Goal: Find specific page/section

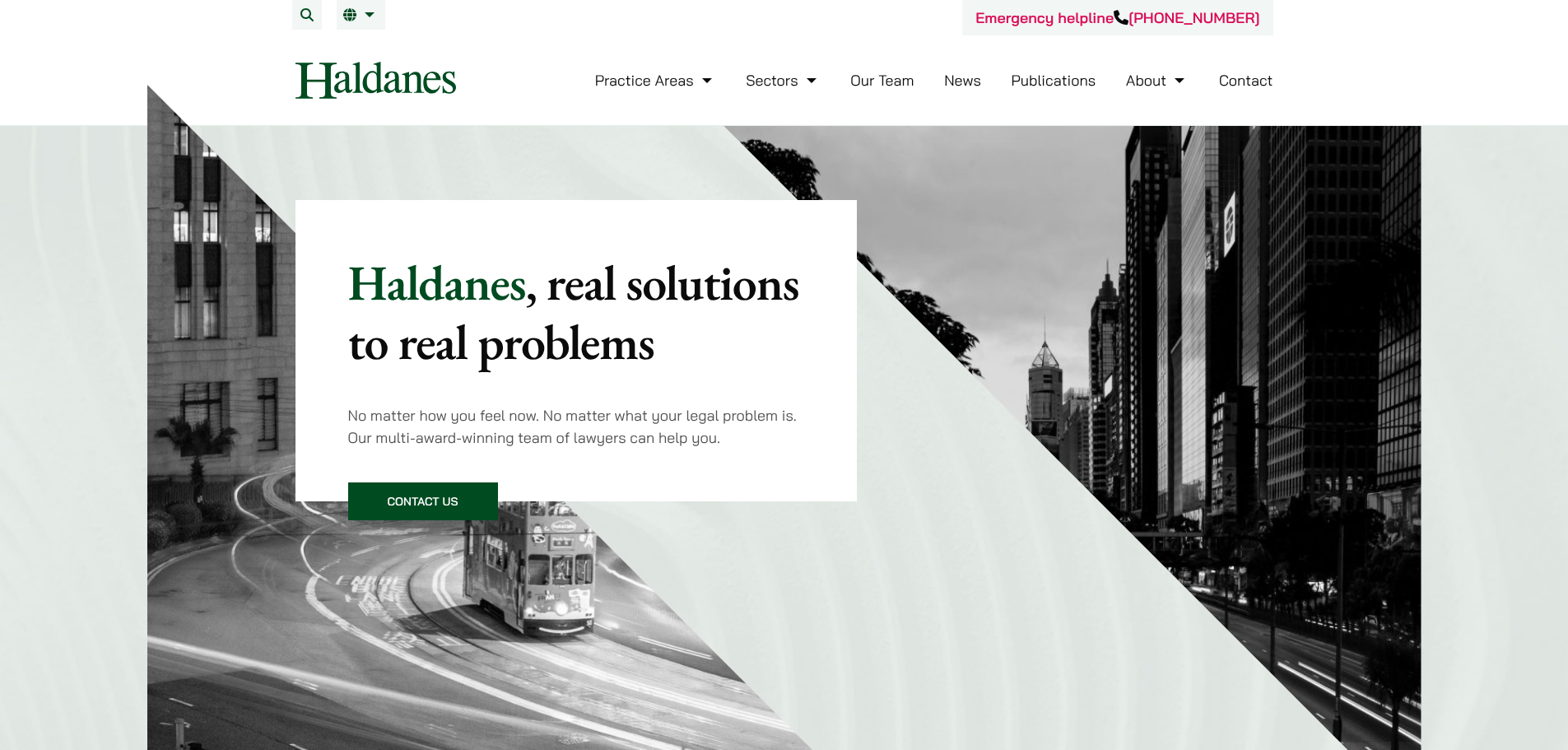
click at [873, 83] on link "Our Team" at bounding box center [882, 79] width 63 height 19
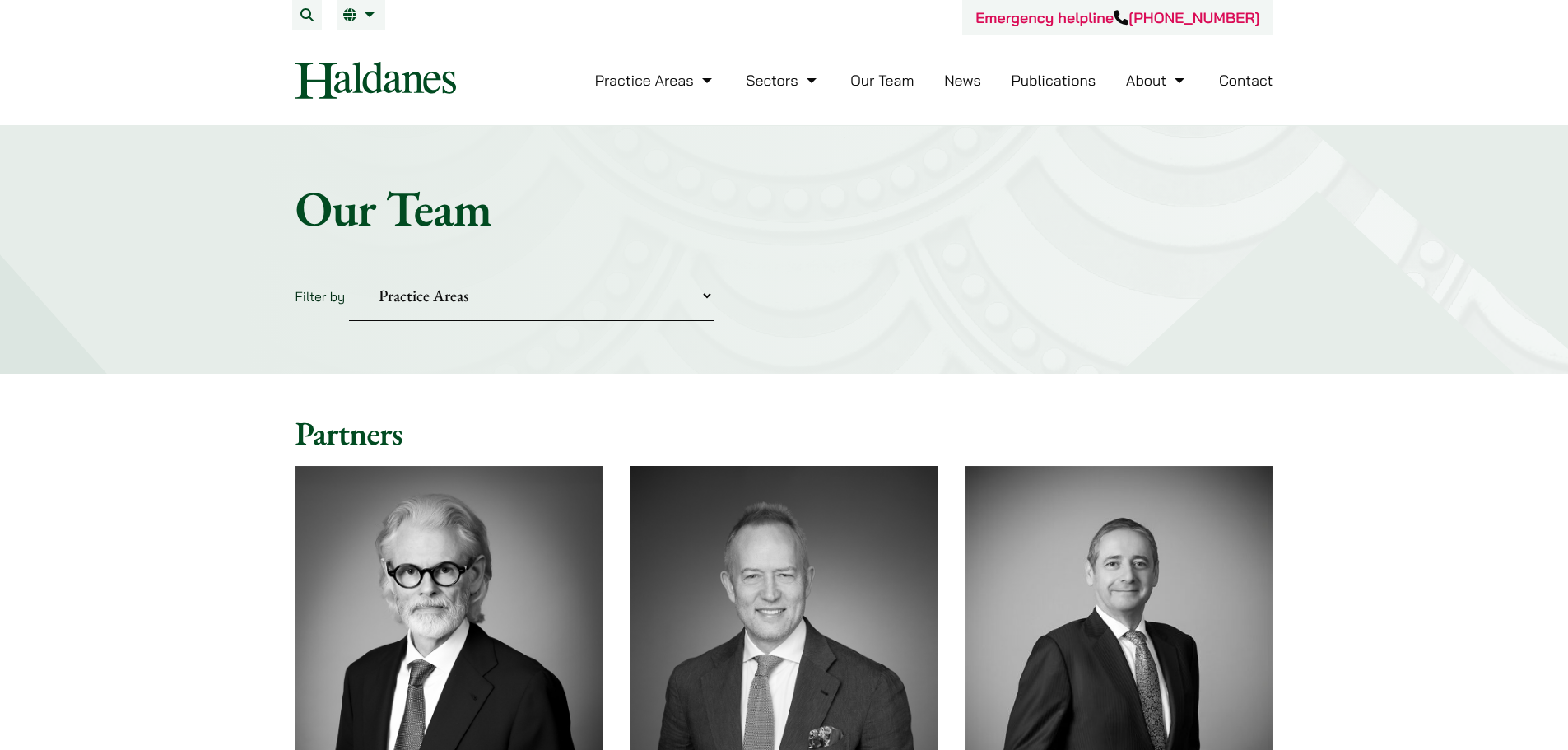
click at [498, 282] on select "Practice Areas Antitrust and Competition Civil Litigation & Dispute Resolution …" at bounding box center [530, 295] width 364 height 50
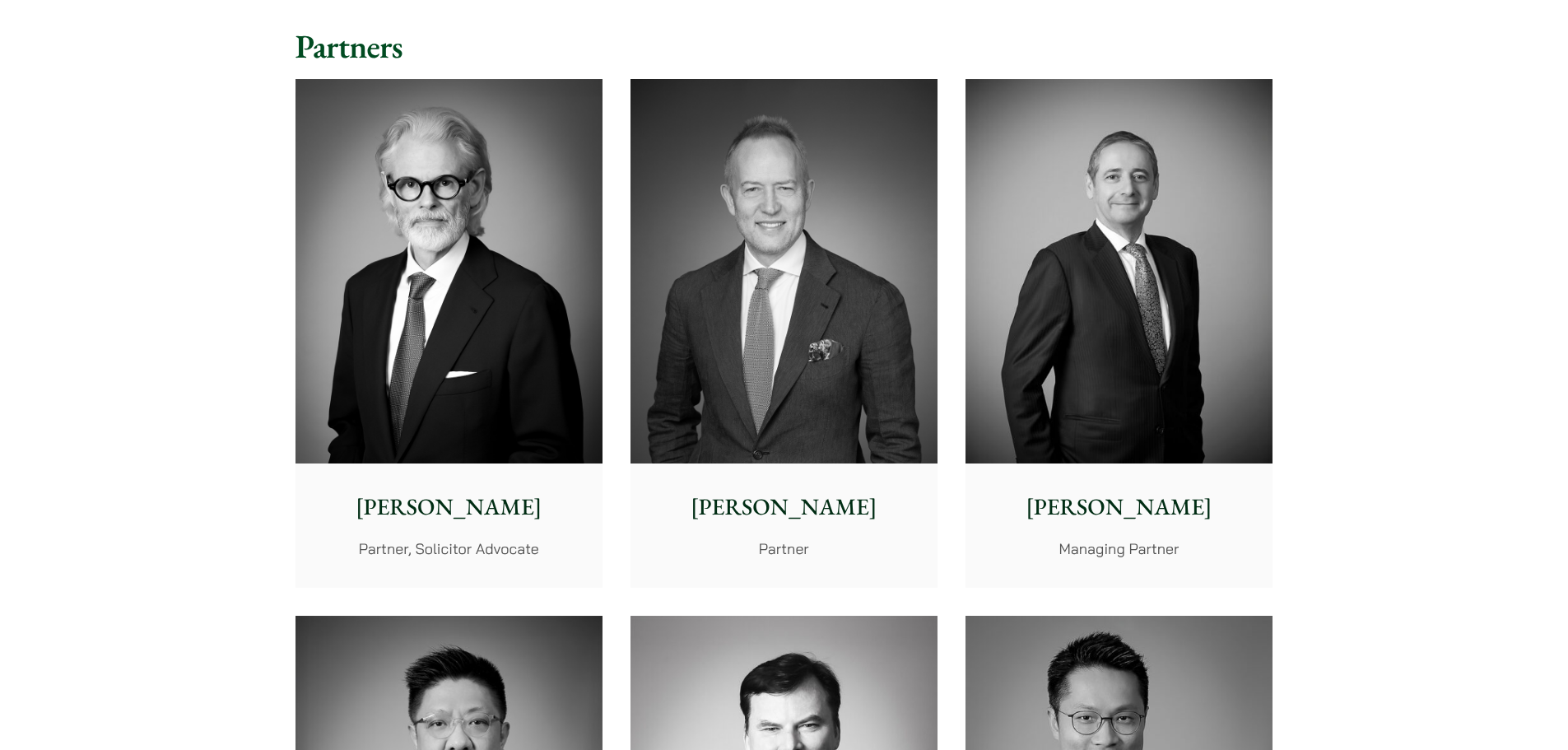
scroll to position [247, 0]
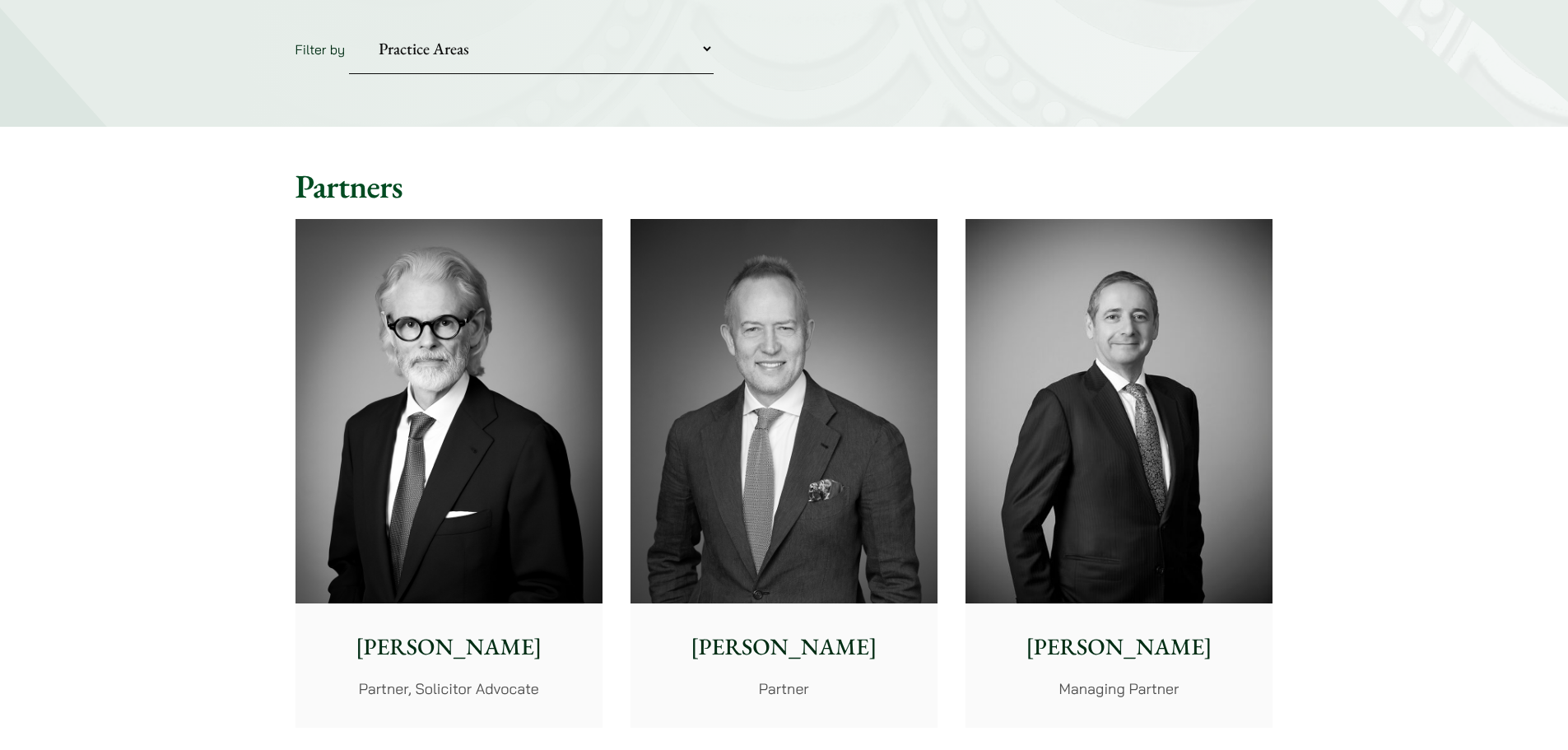
click at [704, 52] on select "Practice Areas Antitrust and Competition Civil Litigation & Dispute Resolution …" at bounding box center [530, 48] width 364 height 50
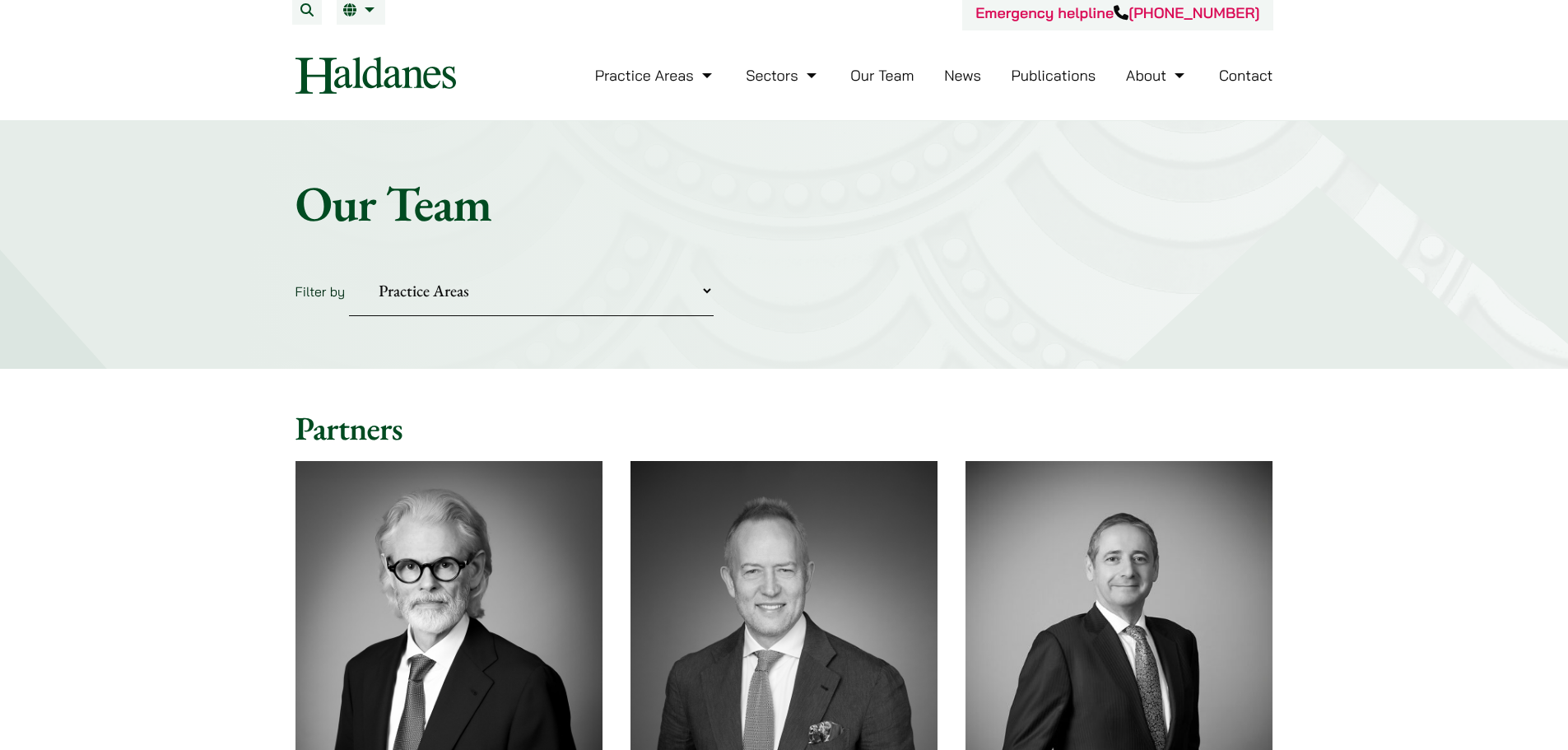
scroll to position [0, 0]
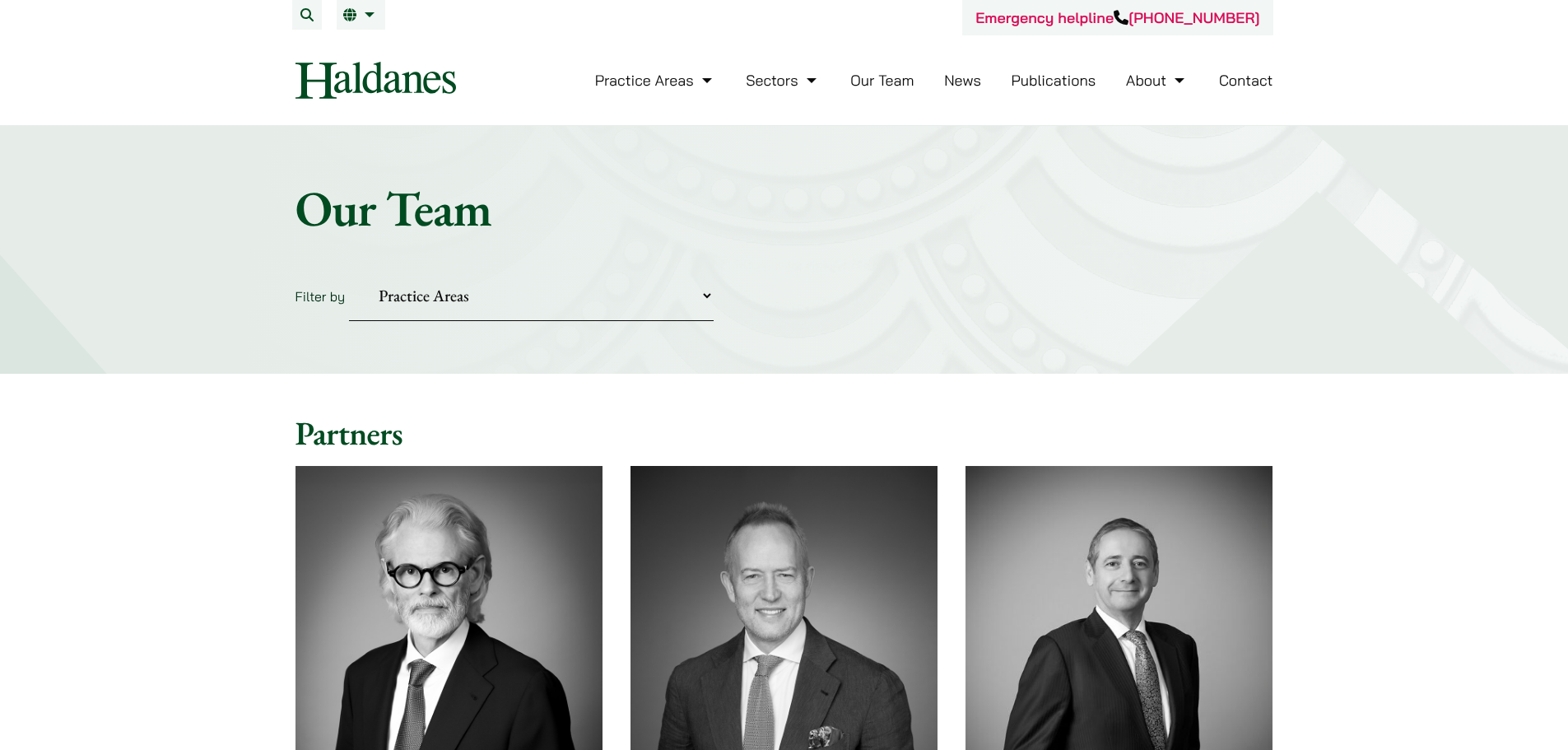
click at [890, 85] on link "Our Team" at bounding box center [882, 79] width 63 height 19
click at [469, 287] on select "Practice Areas Antitrust and Competition Civil Litigation & Dispute Resolution …" at bounding box center [530, 295] width 364 height 50
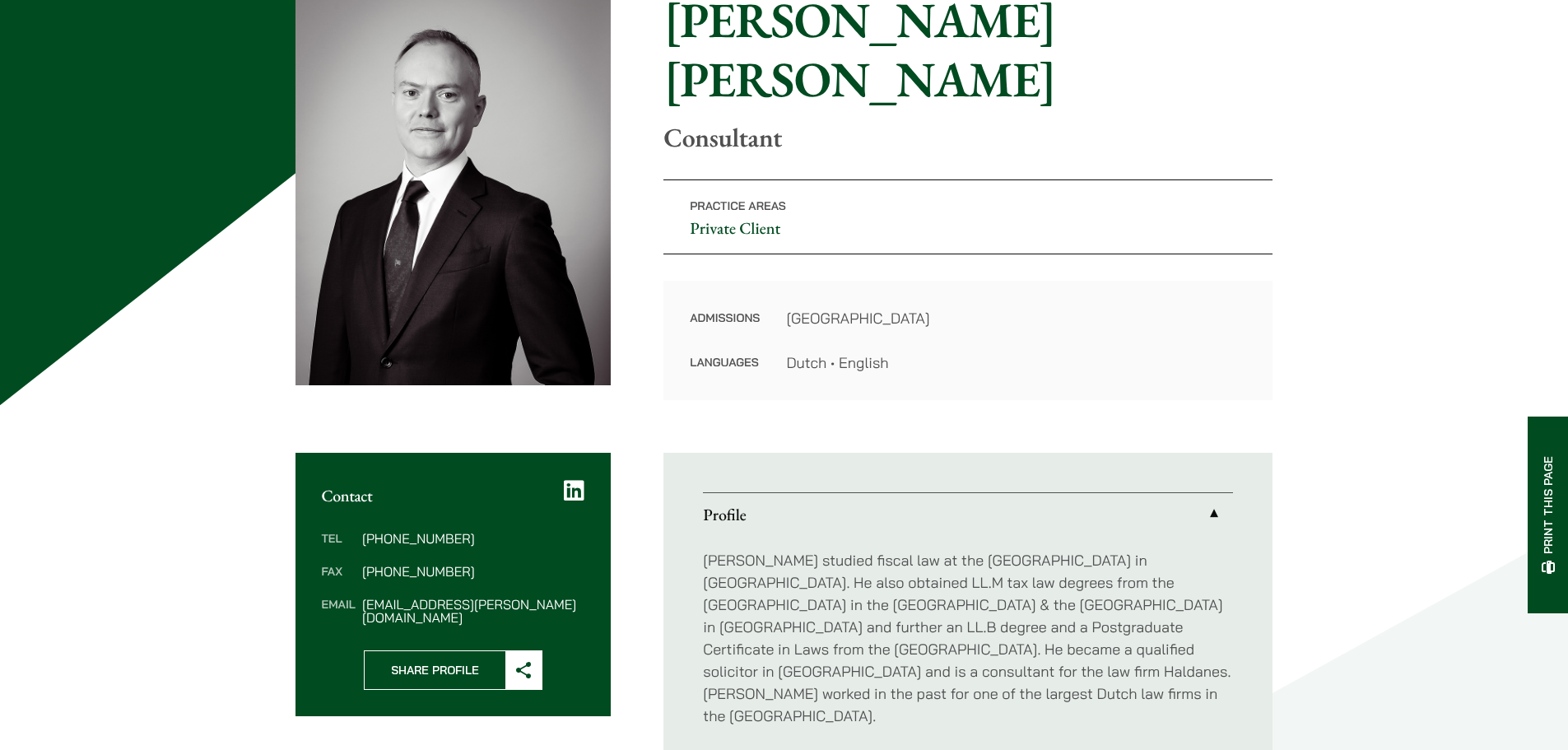
scroll to position [247, 0]
